Goal: Information Seeking & Learning: Learn about a topic

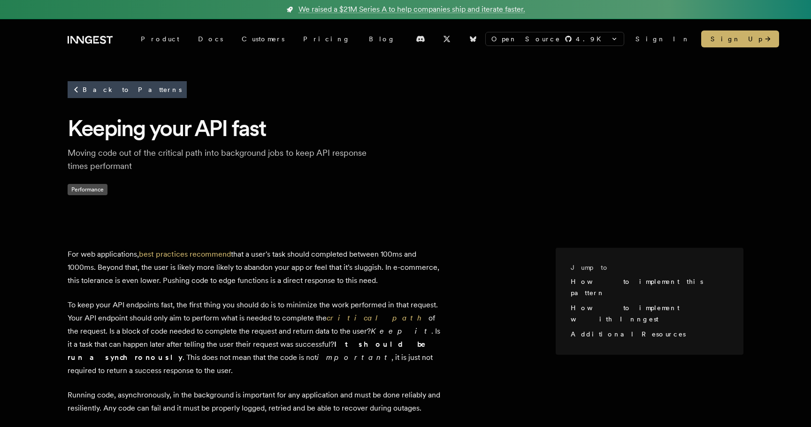
click at [277, 355] on p "To keep your API endpoints fast, the first thing you should do is to minimize t…" at bounding box center [255, 337] width 375 height 79
